Goal: Transaction & Acquisition: Book appointment/travel/reservation

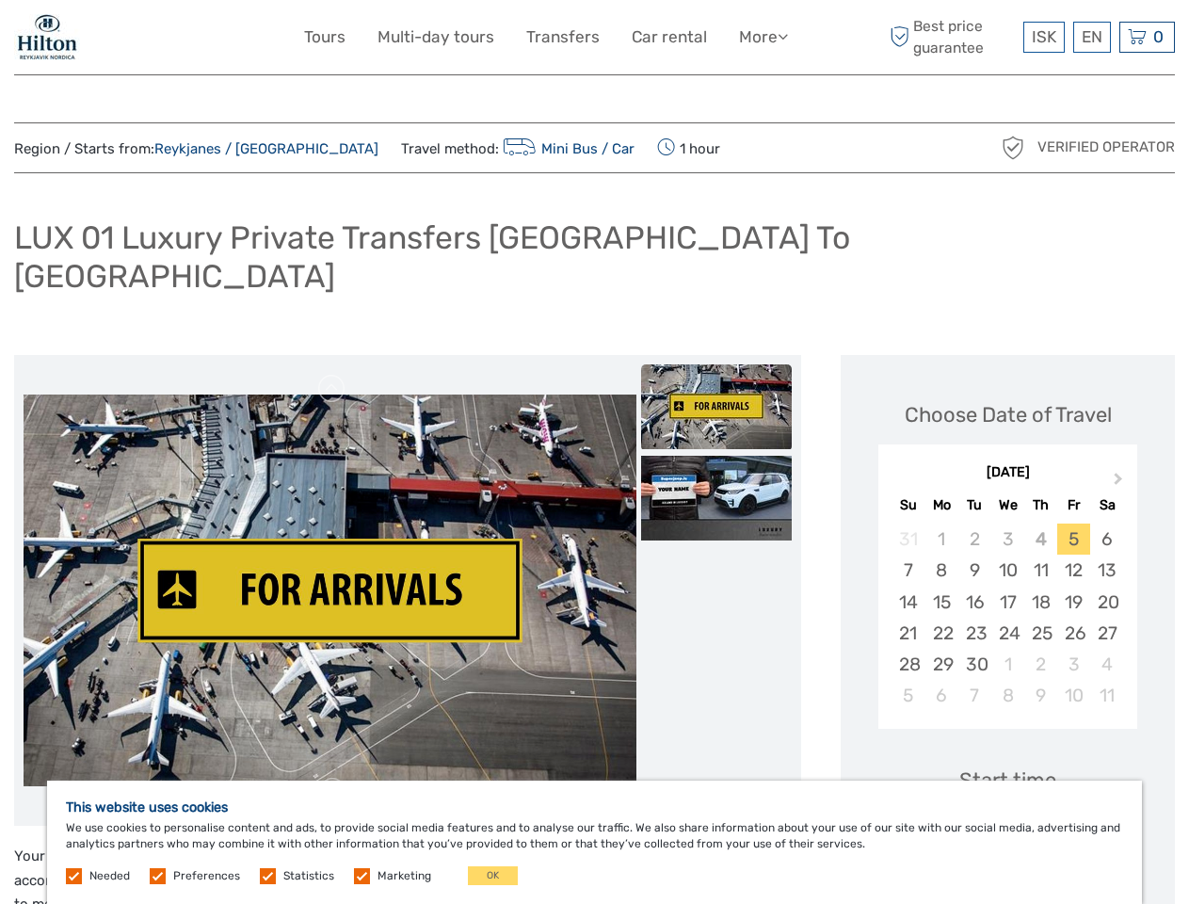
click at [762, 37] on link "More" at bounding box center [763, 37] width 49 height 27
click at [784, 36] on icon at bounding box center [783, 36] width 10 height 16
click at [1043, 37] on span "ISK" at bounding box center [1044, 36] width 24 height 19
click at [1091, 37] on div "EN English Español Deutsch" at bounding box center [1092, 37] width 38 height 31
click at [1147, 37] on div "0 Items Total 0 ISK Checkout The shopping cart is empty." at bounding box center [1147, 37] width 56 height 31
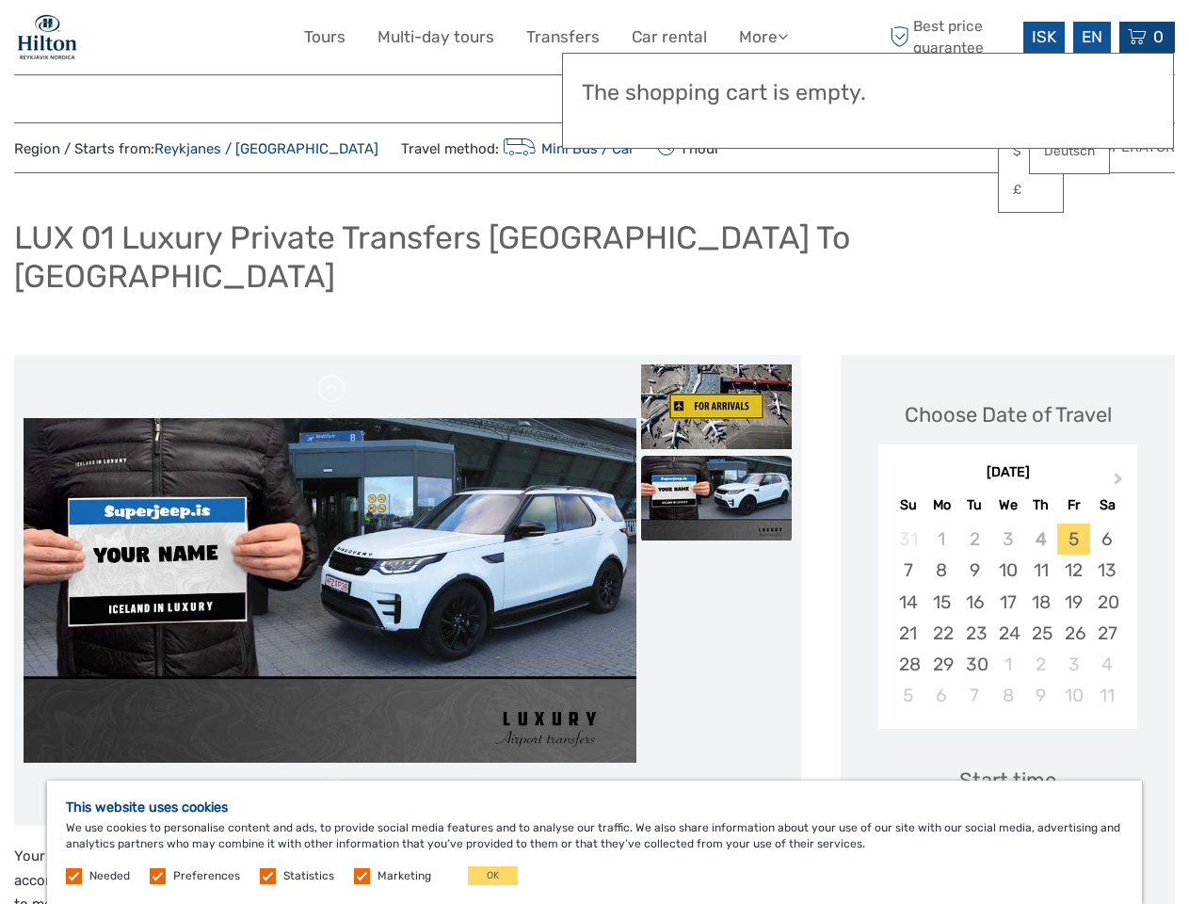
click at [329, 335] on img at bounding box center [330, 139] width 613 height 393
click at [716, 369] on img at bounding box center [716, 406] width 151 height 85
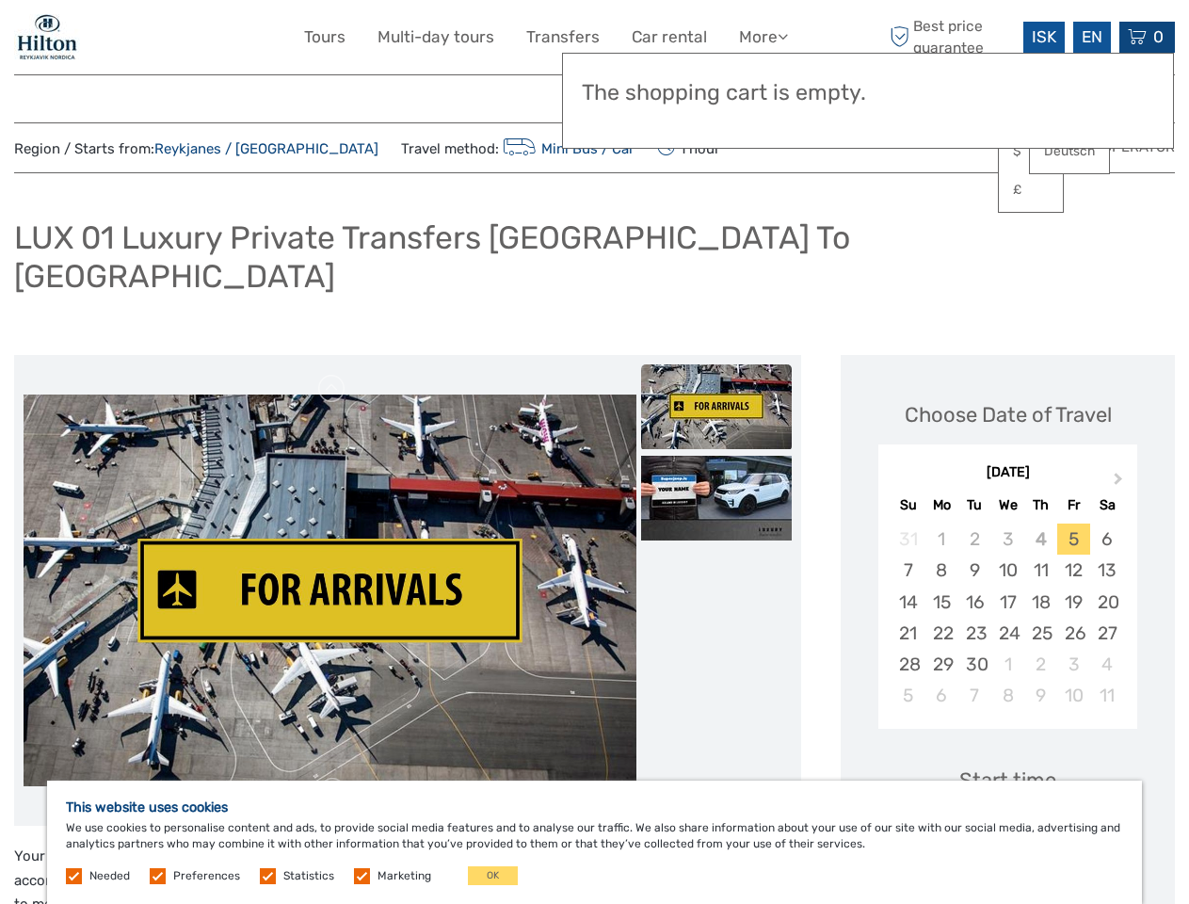
click at [716, 460] on img at bounding box center [716, 498] width 151 height 85
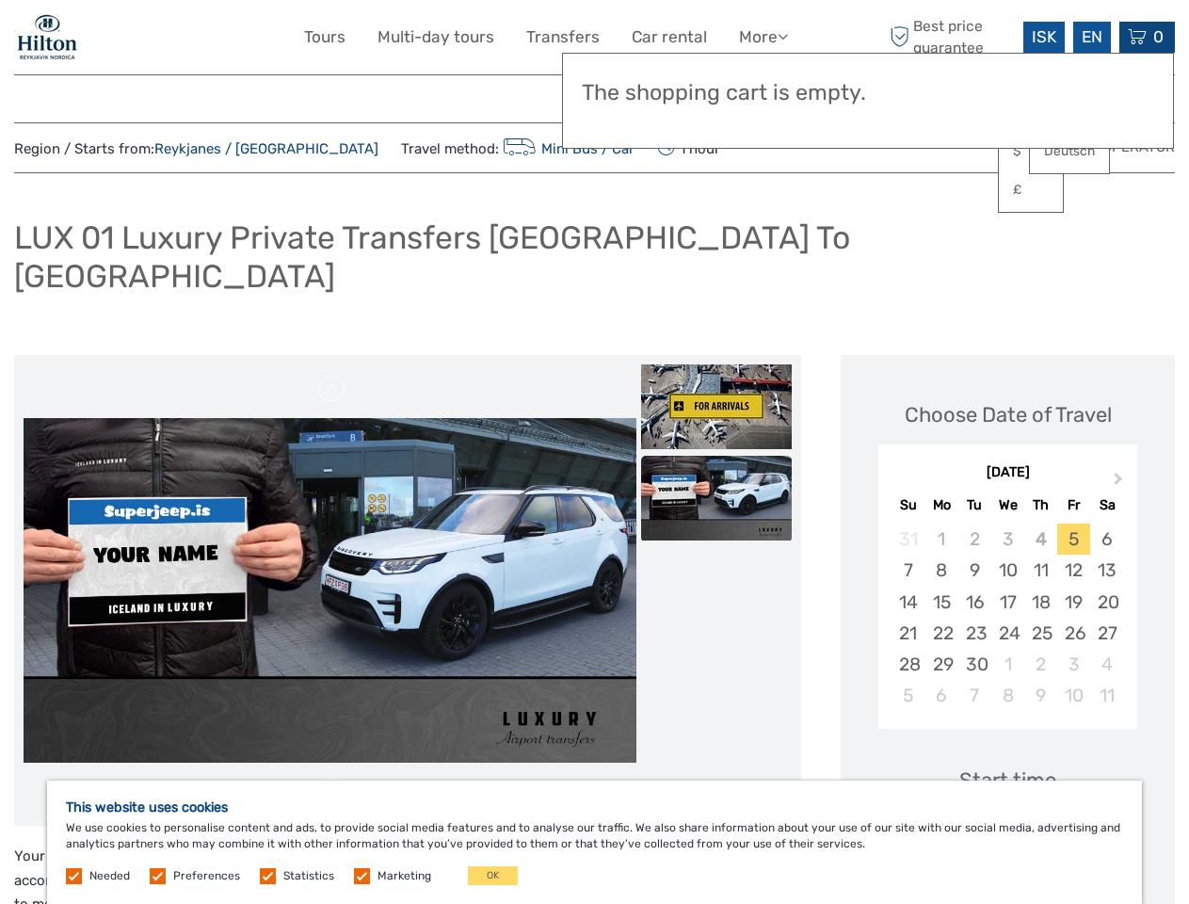
click at [1120, 468] on button "Next Month" at bounding box center [1120, 483] width 30 height 30
click at [907, 523] on div "28" at bounding box center [907, 538] width 33 height 31
